Goal: Task Accomplishment & Management: Use online tool/utility

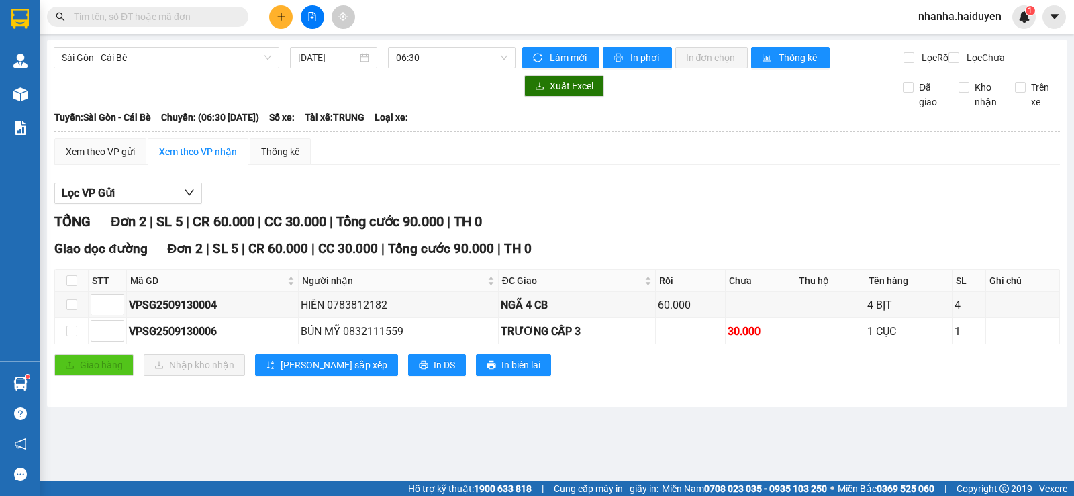
drag, startPoint x: 625, startPoint y: 177, endPoint x: 517, endPoint y: 144, distance: 113.1
click at [622, 177] on div "Xem theo VP gửi Xem theo VP nhận Thống kê Lọc VP Gửi TỔNG Đơn 2 | SL 5 | CR 60…" at bounding box center [556, 265] width 1005 height 254
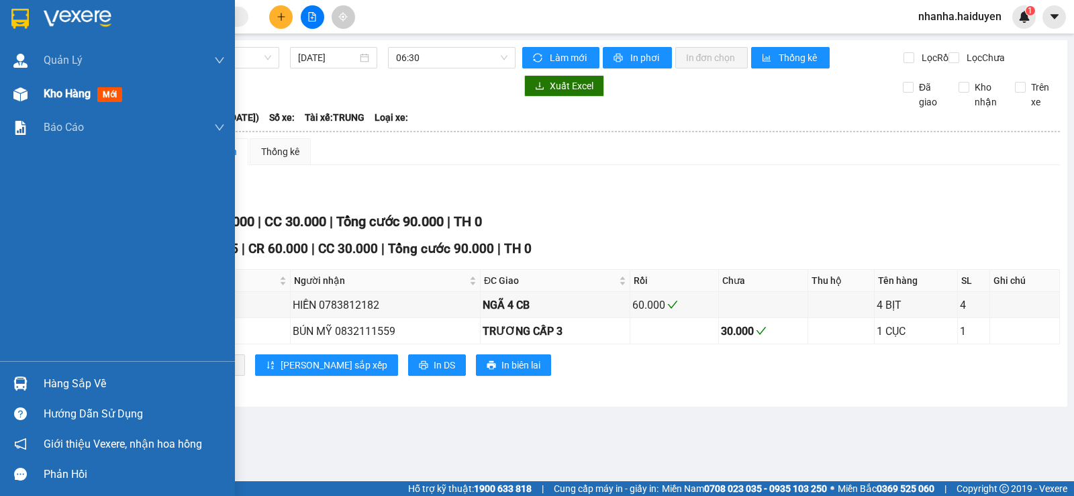
click at [26, 83] on div at bounding box center [20, 94] width 23 height 23
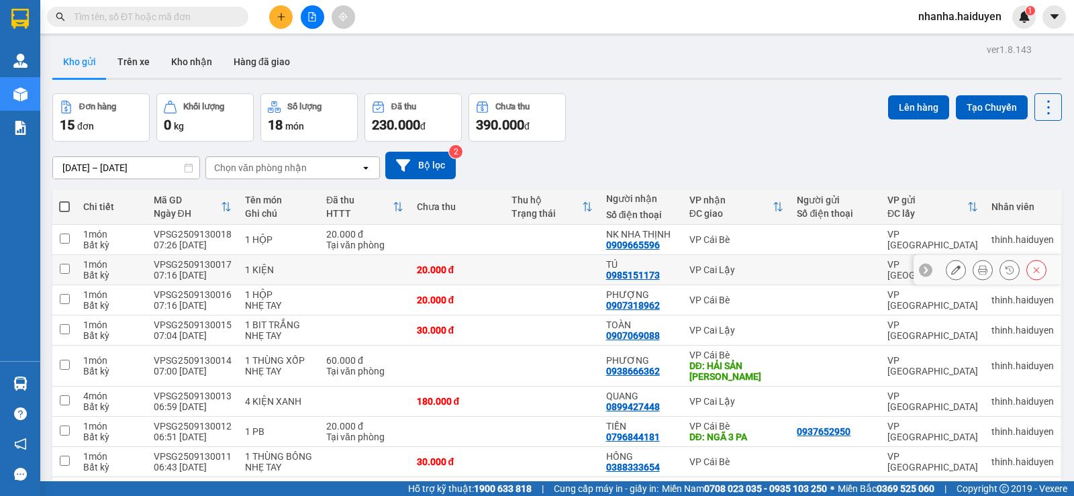
scroll to position [273, 0]
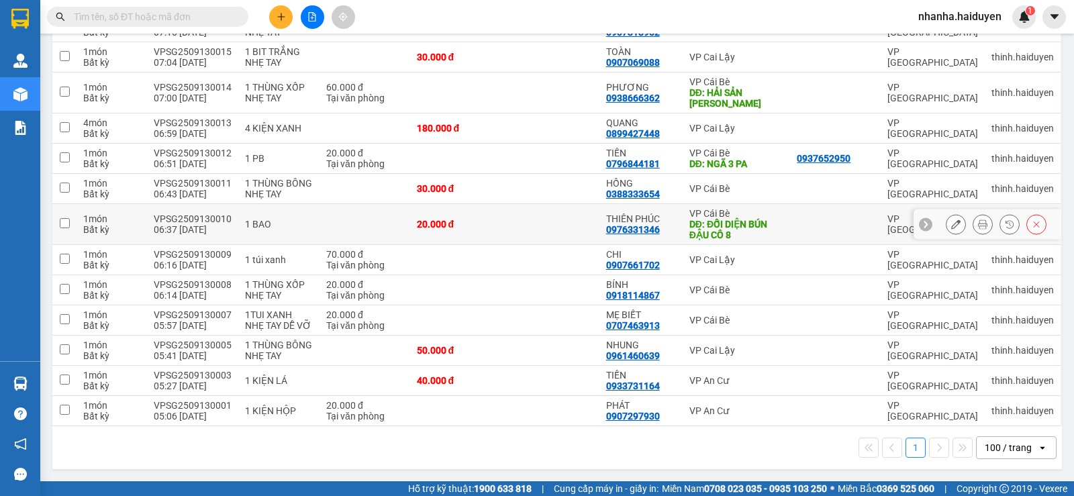
click at [790, 222] on td at bounding box center [835, 224] width 91 height 41
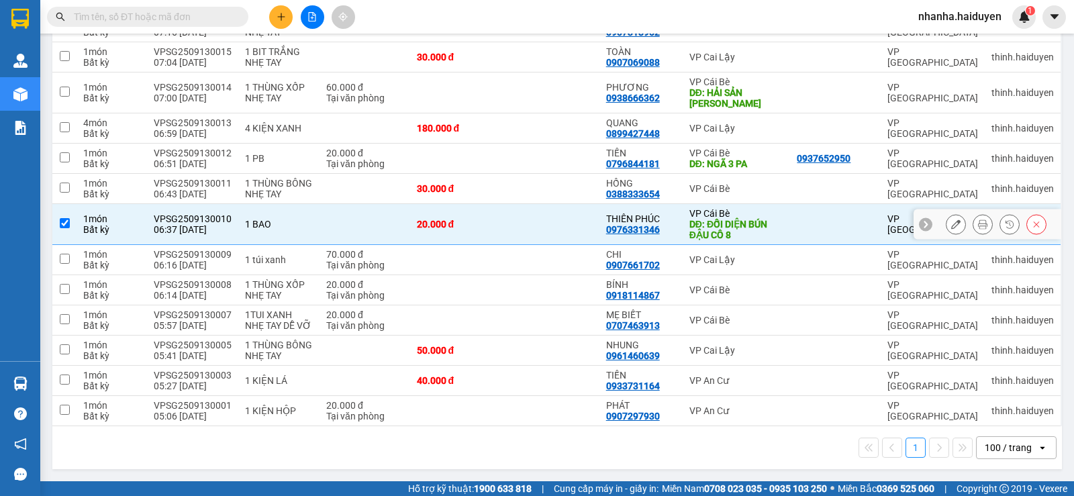
checkbox input "true"
click at [349, 153] on div "20.000 đ" at bounding box center [364, 153] width 77 height 11
checkbox input "true"
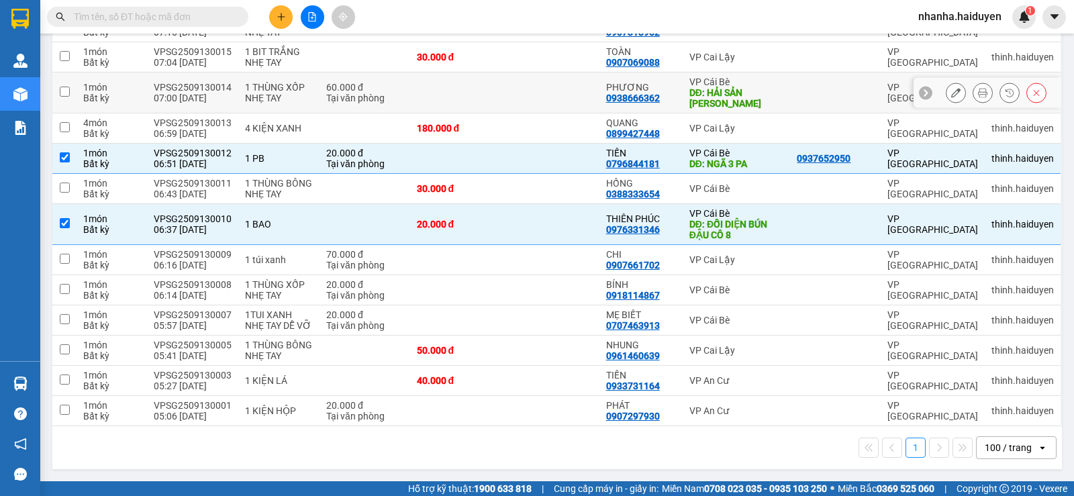
click at [556, 101] on td at bounding box center [552, 92] width 95 height 41
checkbox input "true"
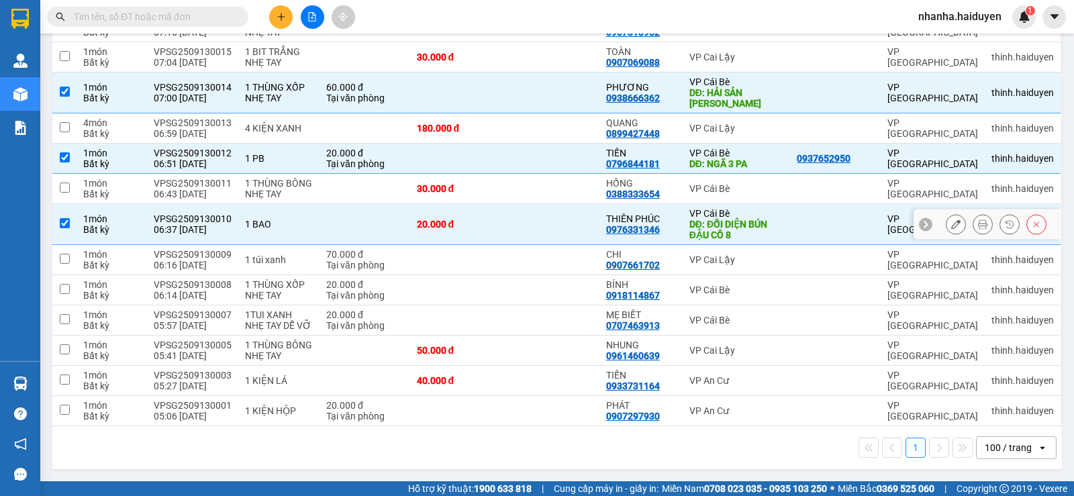
scroll to position [0, 0]
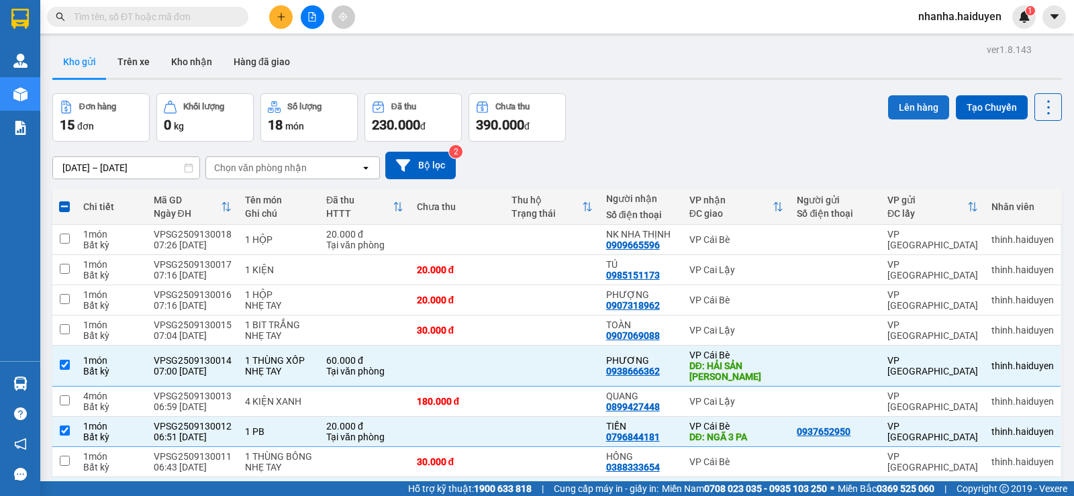
click at [920, 115] on button "Lên hàng" at bounding box center [918, 107] width 61 height 24
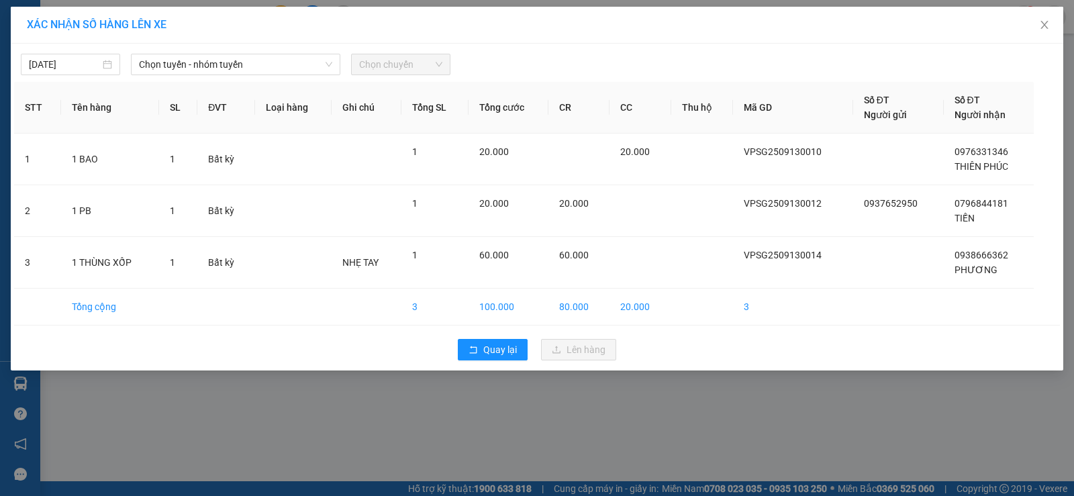
click at [217, 51] on div "[DATE] [PERSON_NAME] - nhóm [PERSON_NAME] chuyến" at bounding box center [537, 61] width 1046 height 28
click at [240, 50] on div "[DATE] [PERSON_NAME] - nhóm [PERSON_NAME] chuyến" at bounding box center [537, 61] width 1046 height 28
click at [248, 61] on span "Chọn tuyến - nhóm tuyến" at bounding box center [235, 64] width 193 height 20
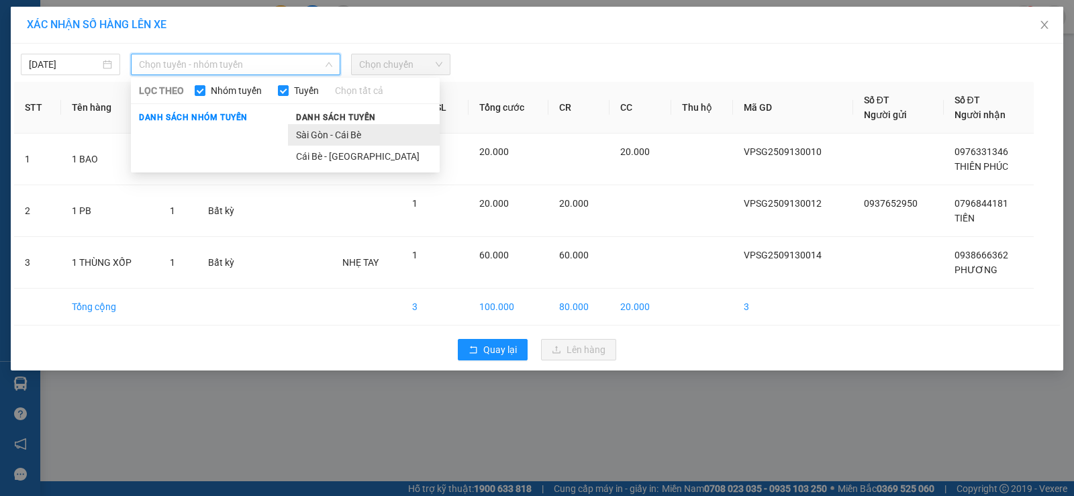
click at [374, 132] on li "Sài Gòn - Cái Bè" at bounding box center [364, 134] width 152 height 21
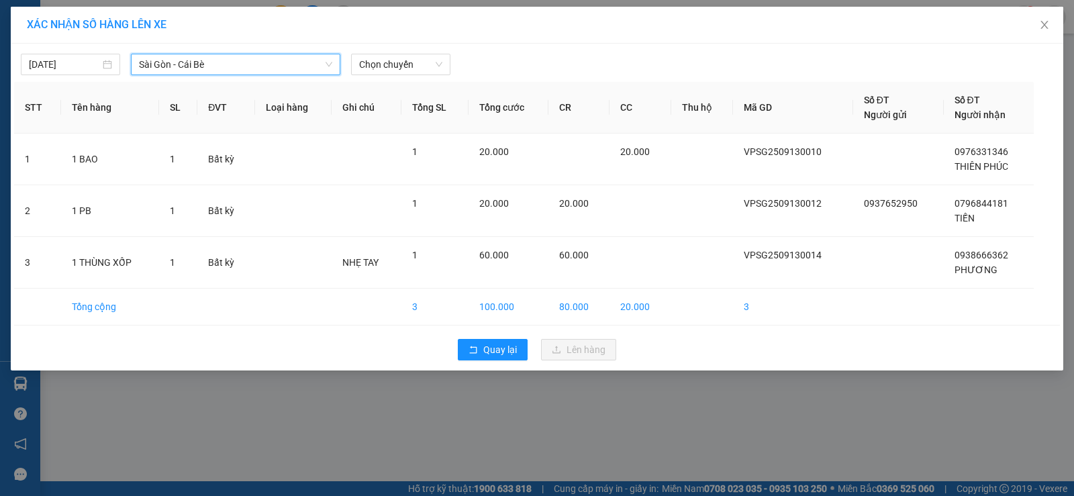
click at [410, 53] on div "[DATE] [GEOGRAPHIC_DATA] - Cái Bè [GEOGRAPHIC_DATA] - Cái Bè LỌC THEO Nhóm [PER…" at bounding box center [537, 61] width 1046 height 28
click at [426, 60] on span "Chọn chuyến" at bounding box center [400, 64] width 83 height 20
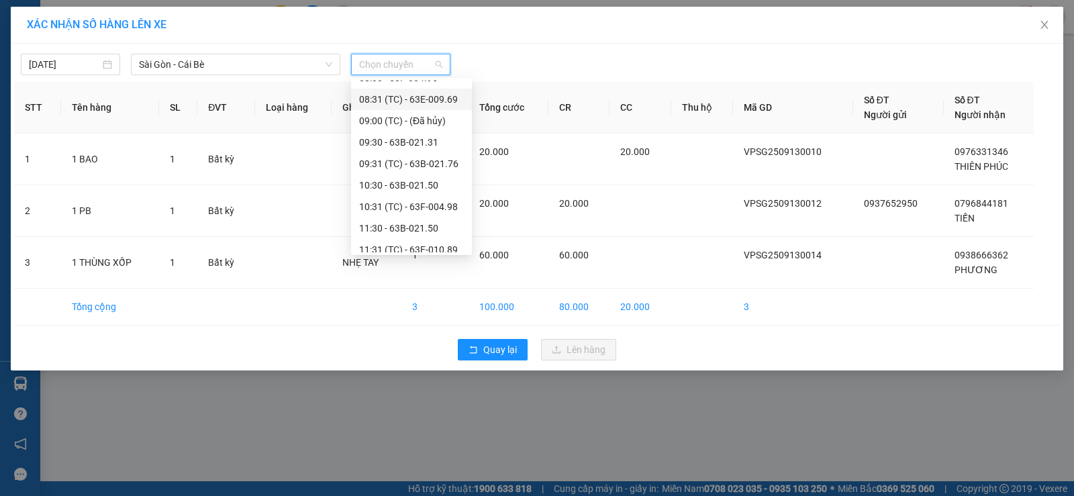
scroll to position [75, 0]
click at [418, 109] on div "07:30 - 63B-020.03" at bounding box center [411, 102] width 105 height 15
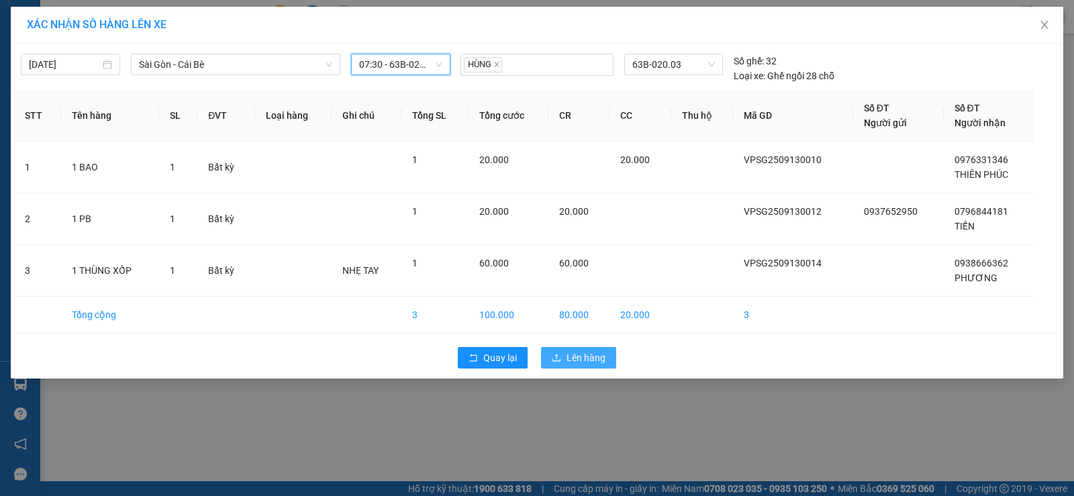
click at [566, 362] on button "Lên hàng" at bounding box center [578, 357] width 75 height 21
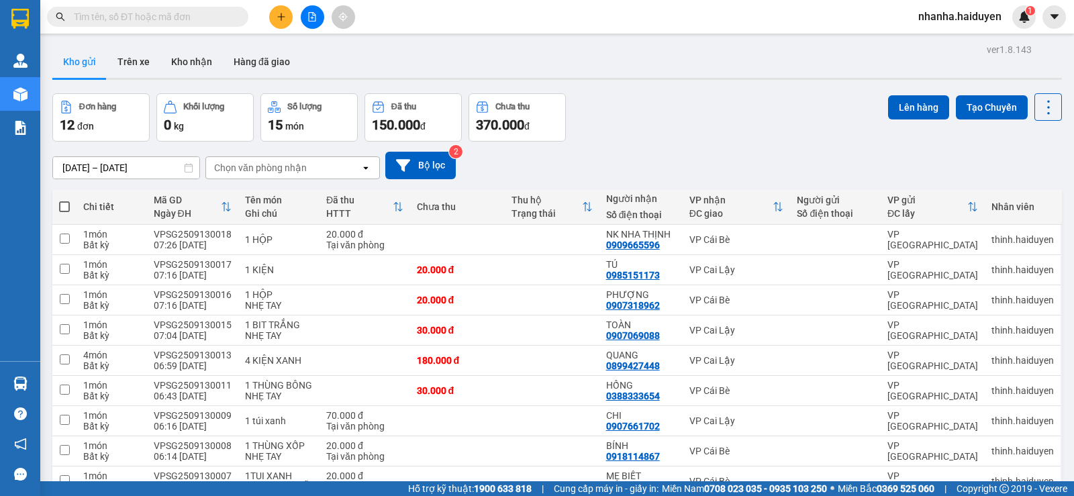
click at [313, 11] on button at bounding box center [312, 16] width 23 height 23
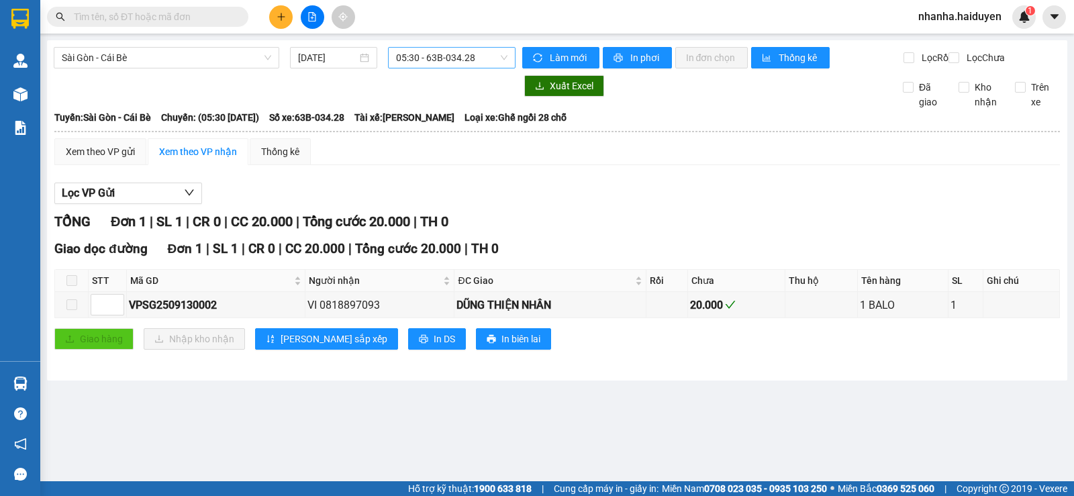
click at [463, 55] on span "05:30 - 63B-034.28" at bounding box center [451, 58] width 111 height 20
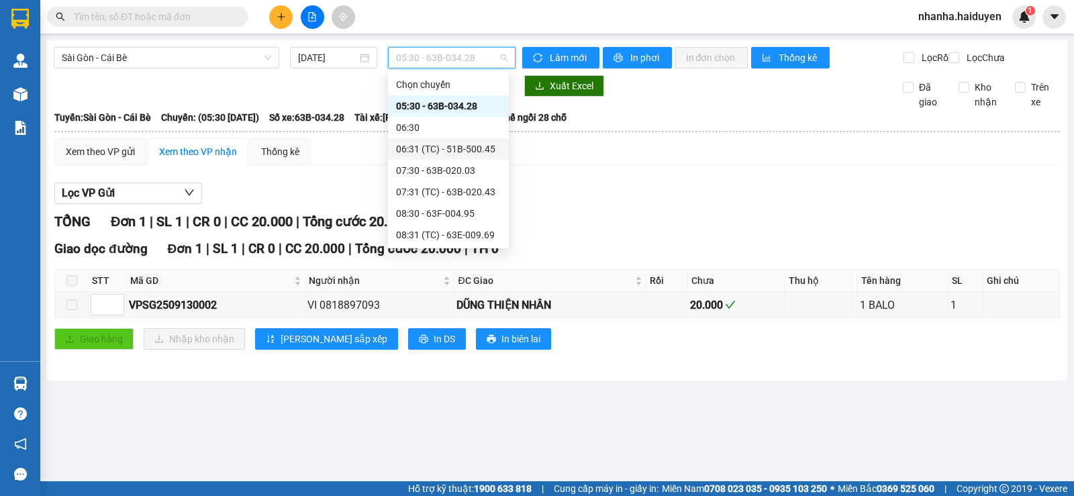
scroll to position [67, 0]
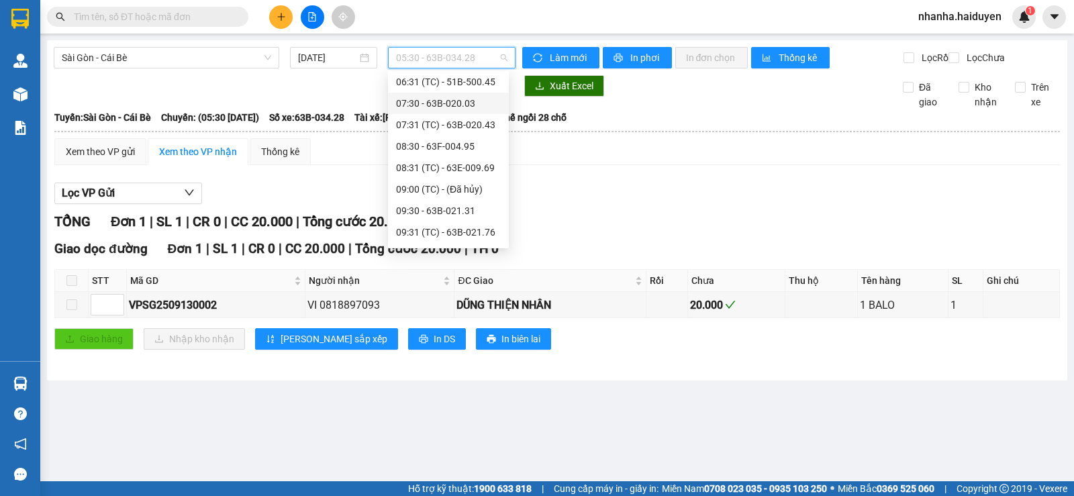
drag, startPoint x: 421, startPoint y: 103, endPoint x: 408, endPoint y: 102, distance: 12.8
click at [420, 103] on div "07:30 - 63B-020.03" at bounding box center [448, 103] width 105 height 15
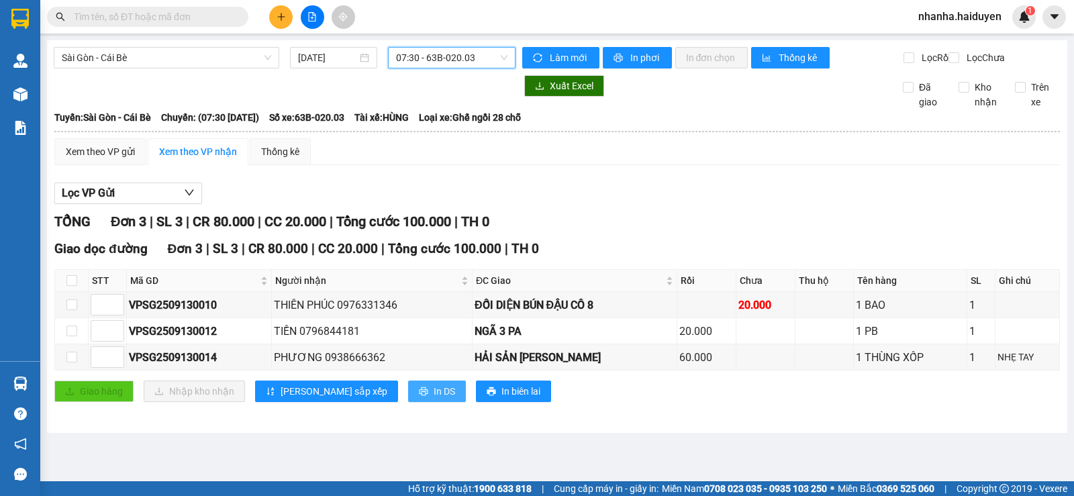
click at [408, 402] on button "In DS" at bounding box center [437, 391] width 58 height 21
click at [70, 286] on input "checkbox" at bounding box center [71, 280] width 11 height 11
checkbox input "true"
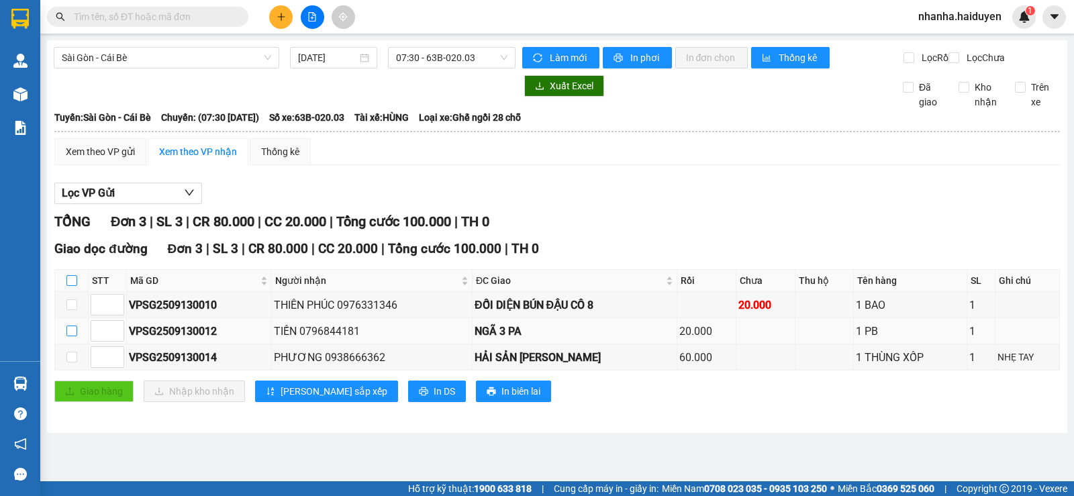
checkbox input "true"
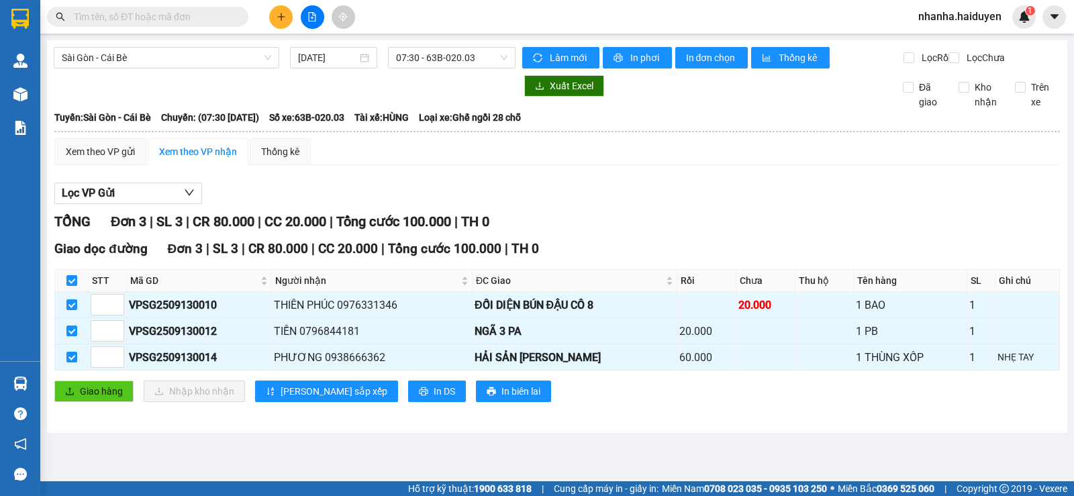
click at [81, 386] on div "Giao dọc đường Đơn 3 | SL 3 | CR 80.000 | CC 20.000 | [PERSON_NAME] 100.000 | T…" at bounding box center [556, 325] width 1005 height 173
click at [101, 402] on button "Giao hàng" at bounding box center [93, 391] width 79 height 21
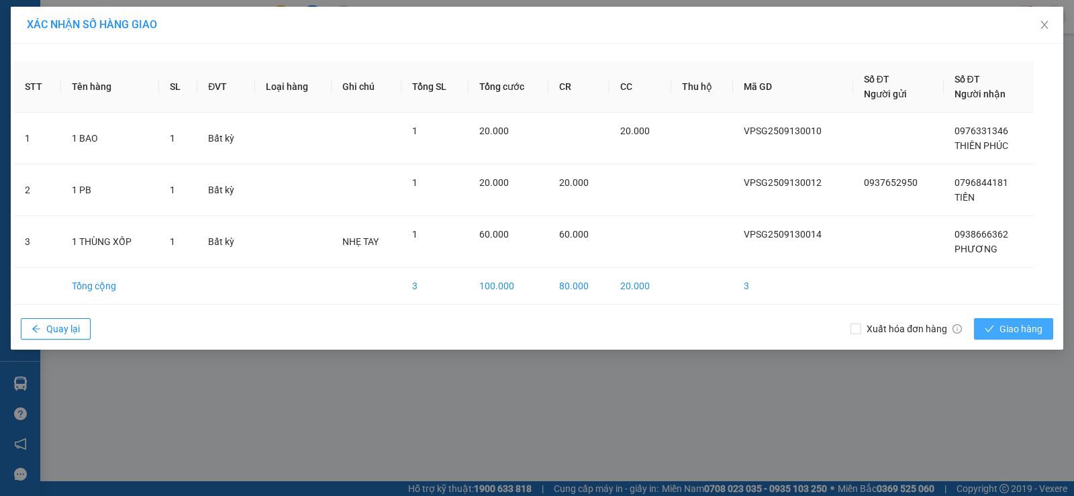
click at [1006, 329] on span "Giao hàng" at bounding box center [1020, 328] width 43 height 15
